Goal: Use online tool/utility: Utilize a website feature to perform a specific function

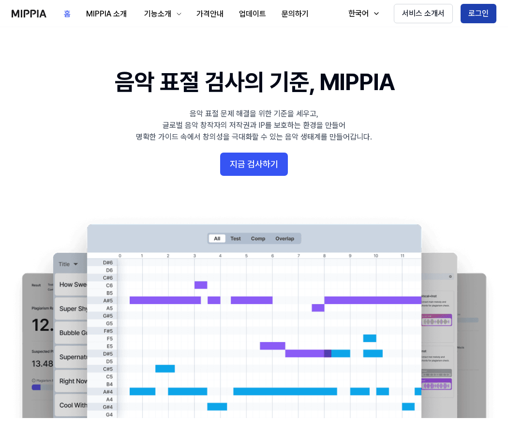
click at [474, 16] on button "로그인" at bounding box center [479, 13] width 36 height 19
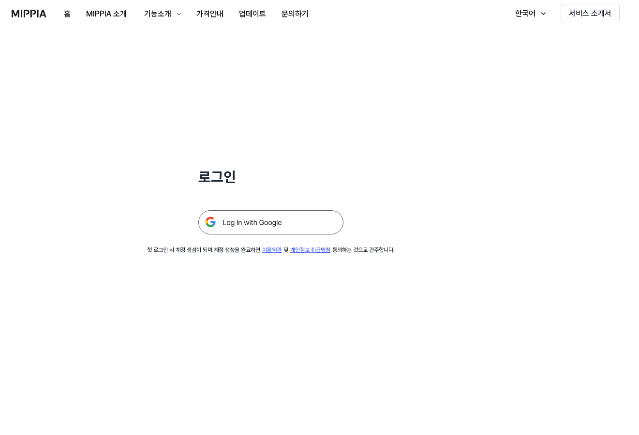
click at [241, 223] on img at bounding box center [270, 222] width 145 height 24
click at [25, 19] on div "홈 MIPPIA 소개 기능소개 가격안내 업데이트 문의하기" at bounding box center [164, 13] width 305 height 27
click at [65, 13] on button "홈" at bounding box center [67, 13] width 22 height 19
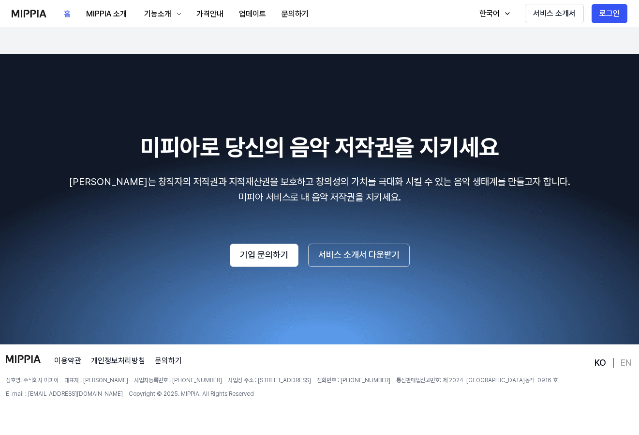
scroll to position [1641, 0]
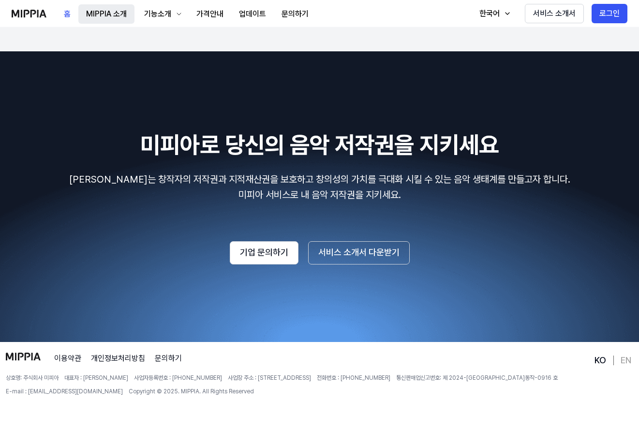
click at [93, 13] on button "MIPPIA 소개" at bounding box center [106, 13] width 56 height 19
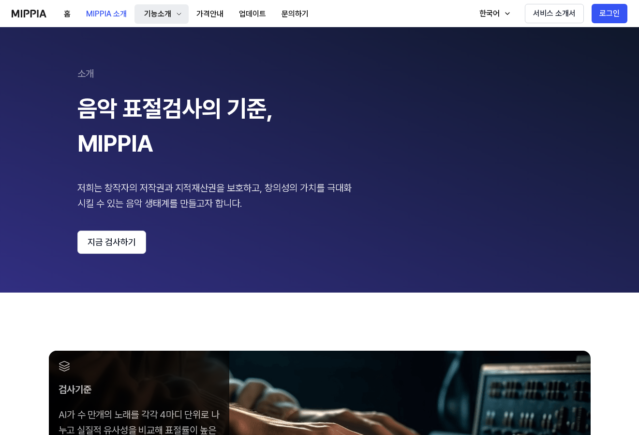
click at [160, 13] on div "기능소개" at bounding box center [157, 14] width 31 height 12
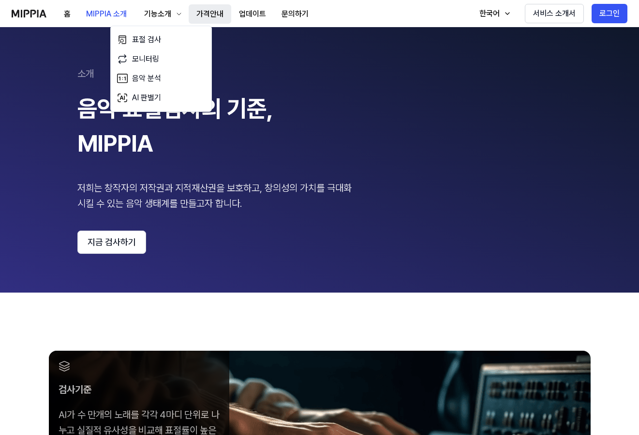
click at [206, 13] on button "가격안내" at bounding box center [210, 13] width 43 height 19
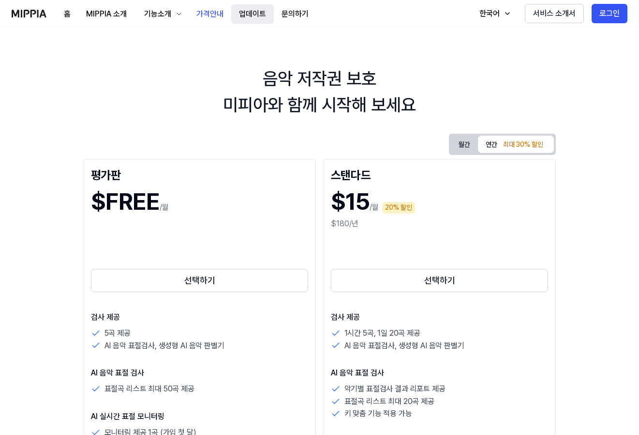
click at [251, 17] on button "업데이트" at bounding box center [252, 13] width 43 height 19
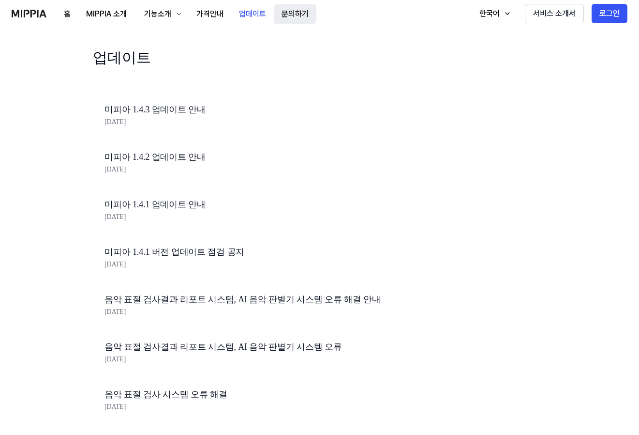
click at [286, 13] on button "문의하기" at bounding box center [295, 13] width 43 height 19
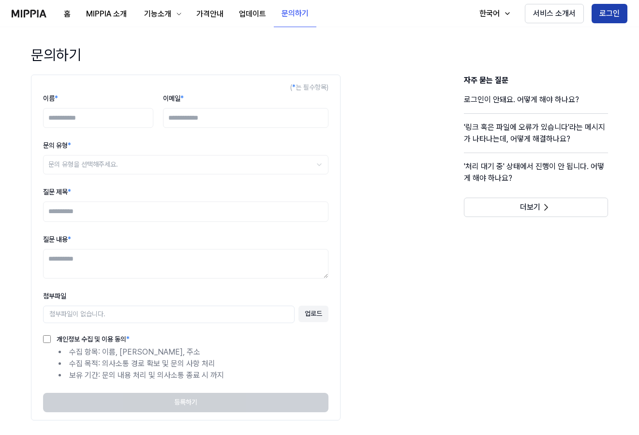
click at [607, 11] on button "로그인" at bounding box center [610, 13] width 36 height 19
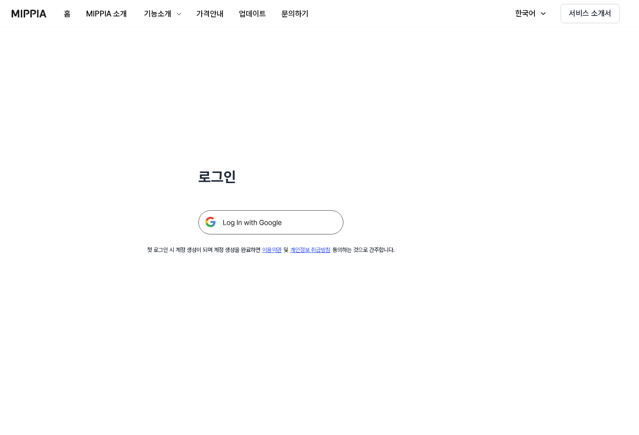
click at [260, 216] on img at bounding box center [270, 222] width 145 height 24
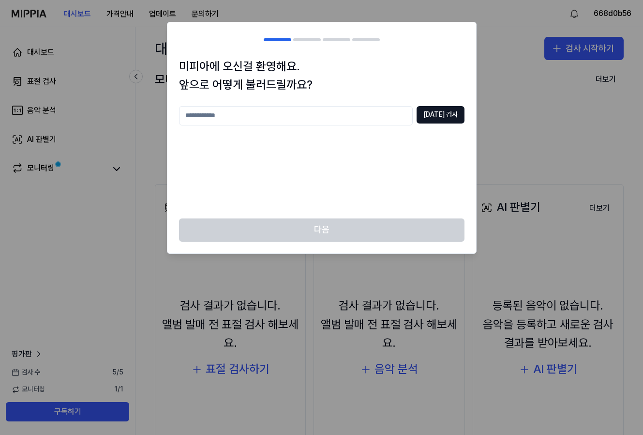
click at [200, 114] on input "text" at bounding box center [296, 115] width 234 height 19
type input "*******"
click at [438, 113] on button "[DATE] 검사" at bounding box center [441, 114] width 48 height 17
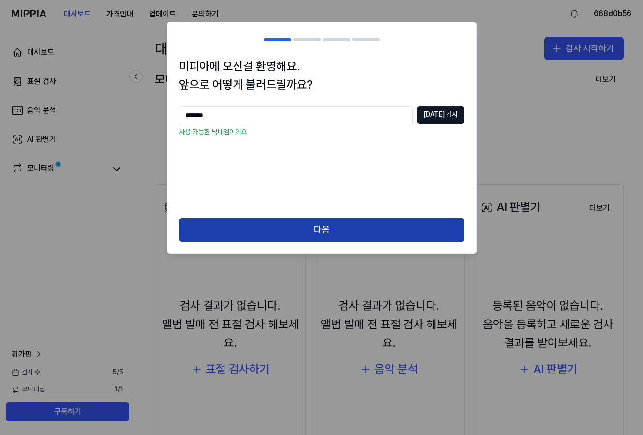
click at [345, 225] on button "다음" at bounding box center [322, 229] width 286 height 23
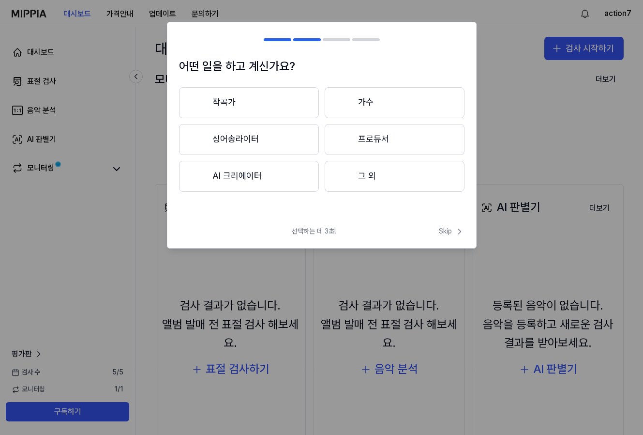
click at [224, 101] on button "작곡가" at bounding box center [249, 102] width 140 height 31
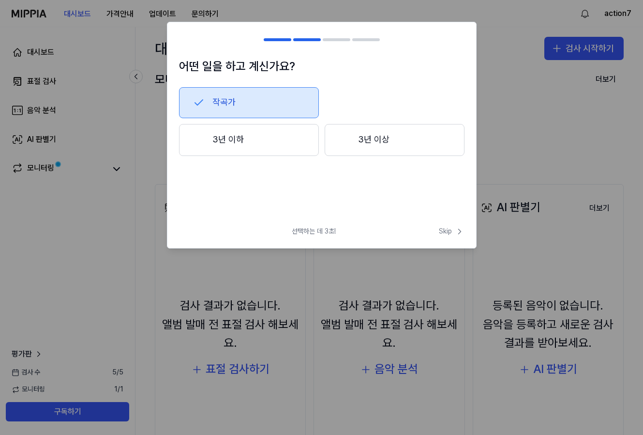
click at [360, 137] on button "3년 이상" at bounding box center [395, 140] width 140 height 32
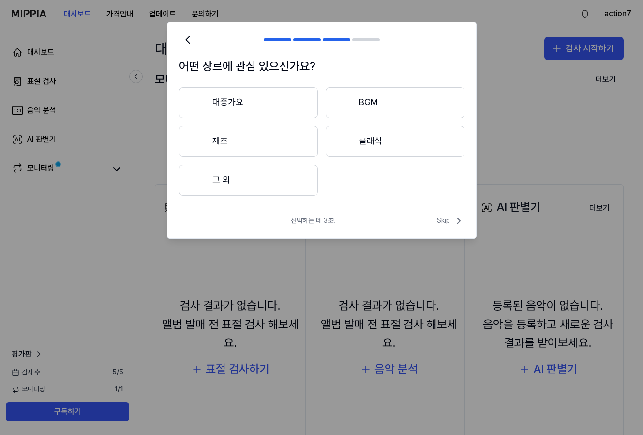
click at [228, 137] on button "재즈" at bounding box center [248, 141] width 139 height 31
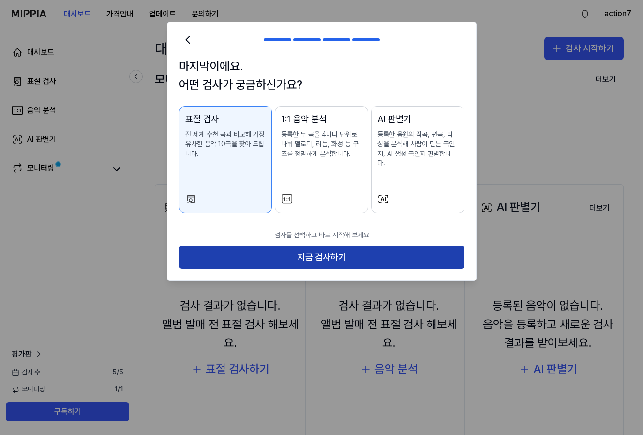
click at [321, 250] on button "지금 검사하기" at bounding box center [322, 256] width 286 height 23
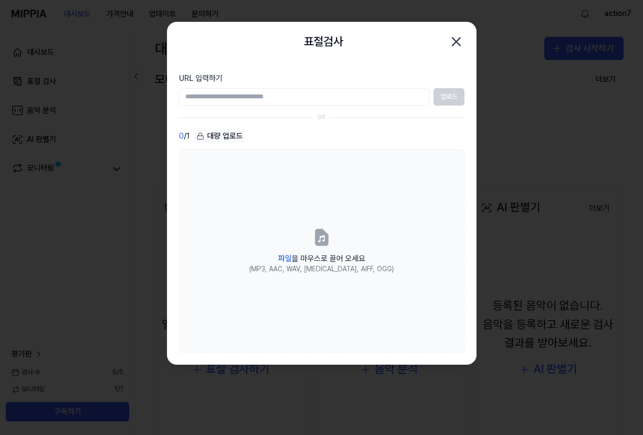
click at [455, 43] on icon "button" at bounding box center [457, 42] width 8 height 8
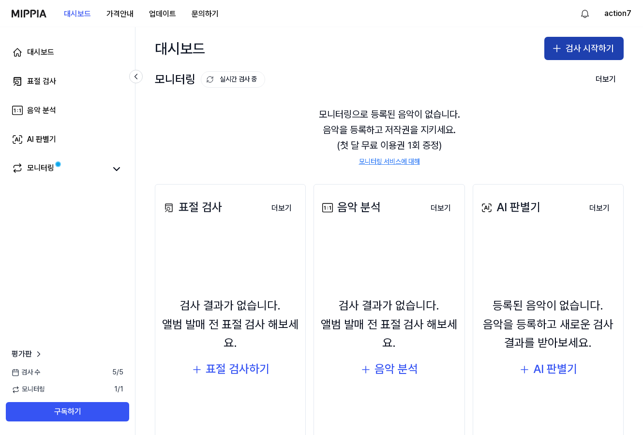
click at [600, 40] on button "검사 시작하기" at bounding box center [583, 48] width 79 height 23
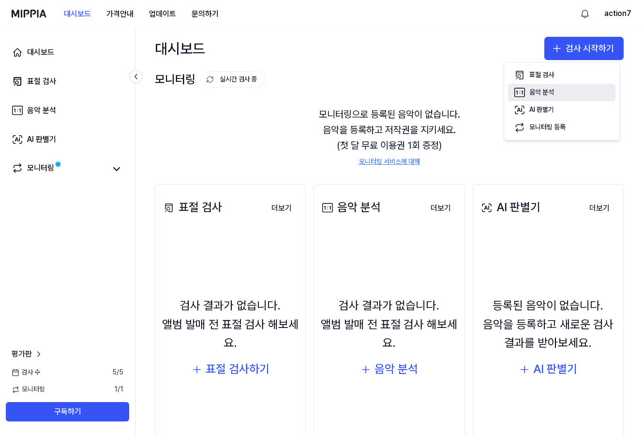
click at [540, 94] on div "음악 분석" at bounding box center [541, 93] width 25 height 10
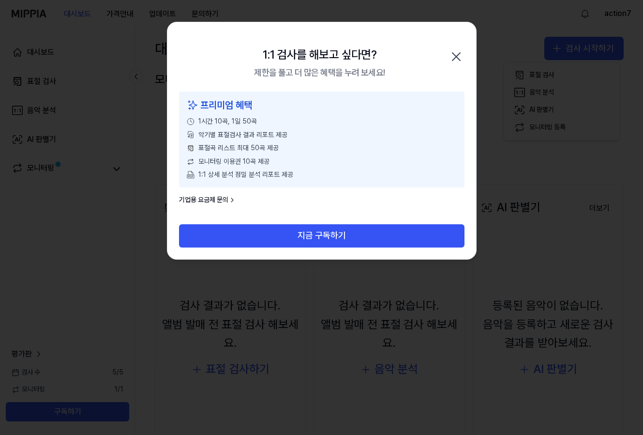
click at [453, 57] on icon "button" at bounding box center [456, 56] width 15 height 15
